Goal: Find specific page/section: Find specific page/section

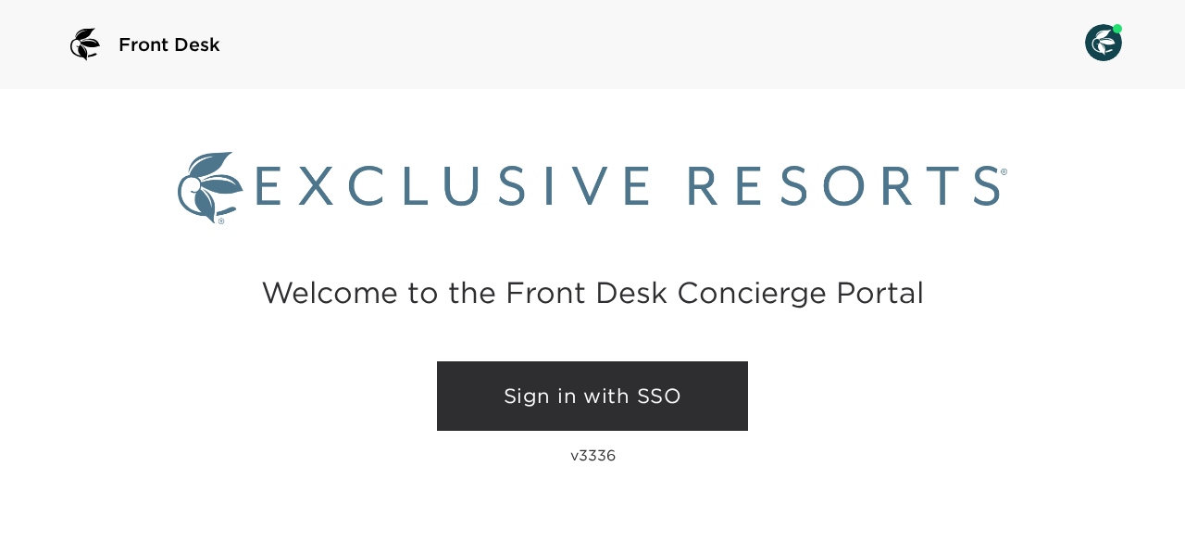
click at [648, 413] on link "Sign in with SSO" at bounding box center [592, 396] width 311 height 70
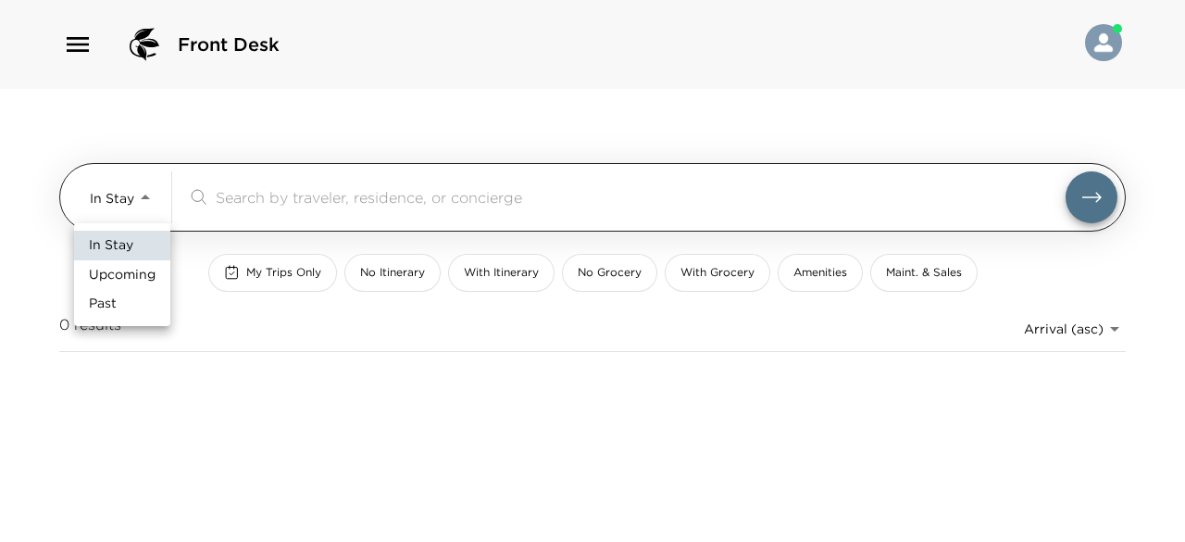
click at [142, 197] on body "Front Desk In Stay In-Stay ​ My Trips Only No Itinerary With Itinerary No Groce…" at bounding box center [592, 271] width 1185 height 542
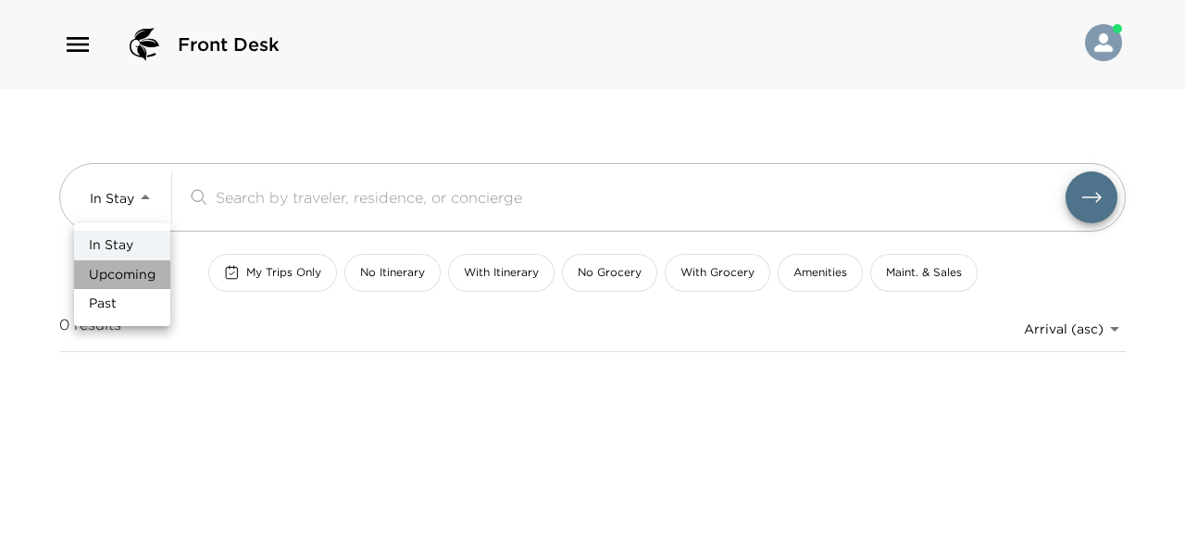
click at [141, 279] on span "Upcoming" at bounding box center [122, 275] width 67 height 19
type input "Upcoming"
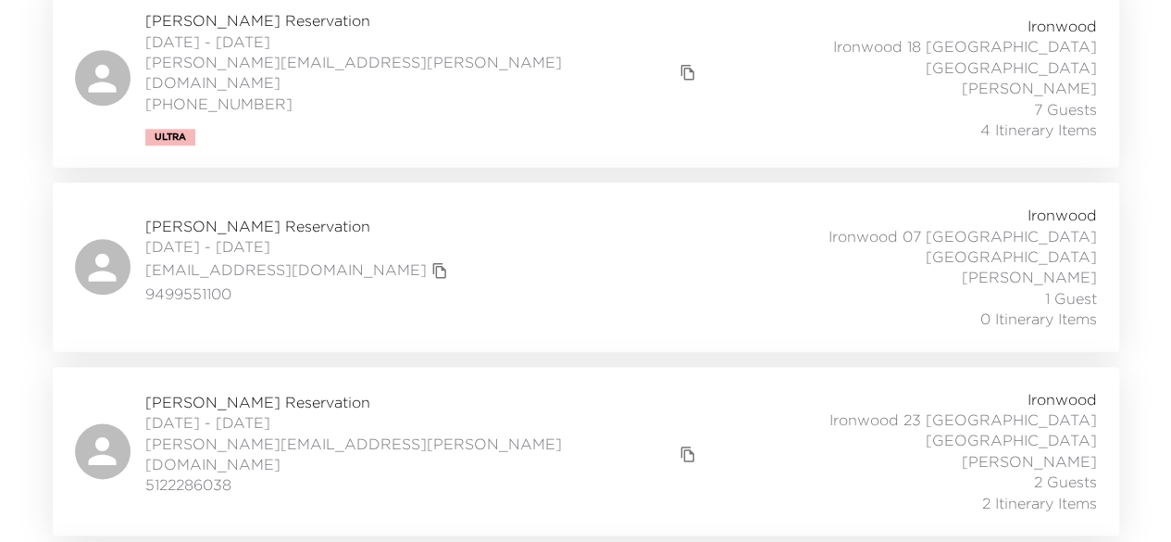
scroll to position [975, 0]
